Goal: Information Seeking & Learning: Learn about a topic

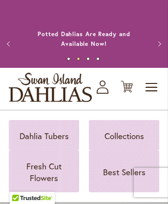
scroll to position [7598, 0]
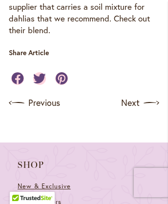
scroll to position [1702, 0]
